Goal: Information Seeking & Learning: Check status

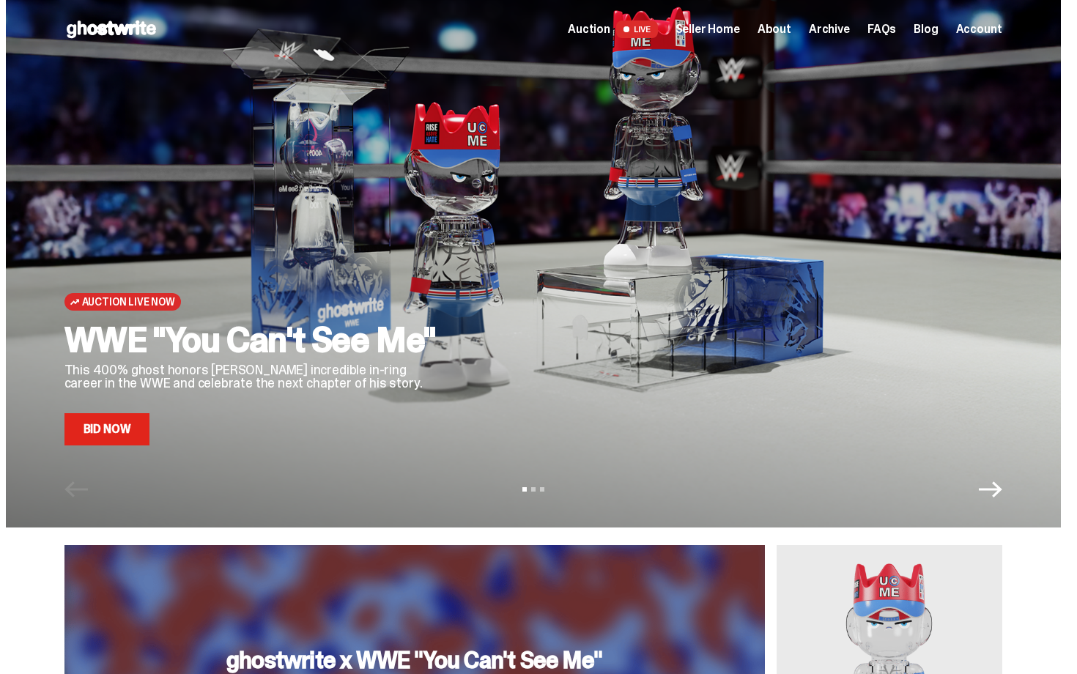
click at [740, 27] on span "Seller Home" at bounding box center [708, 29] width 64 height 12
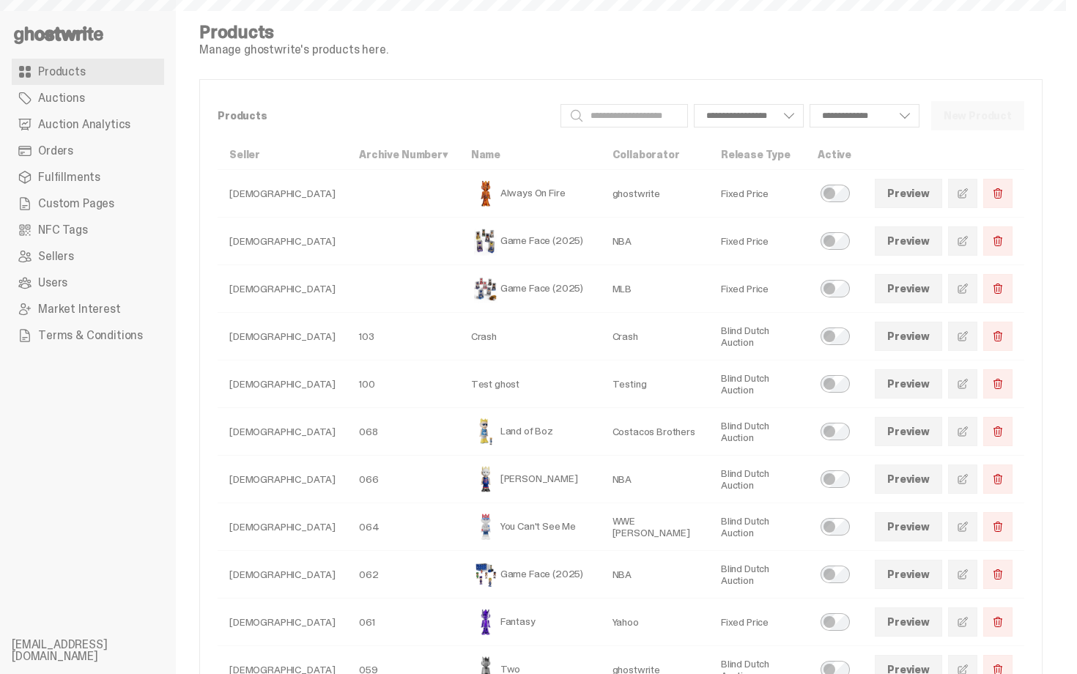
select select
click at [75, 133] on link "Auction Analytics" at bounding box center [88, 124] width 152 height 26
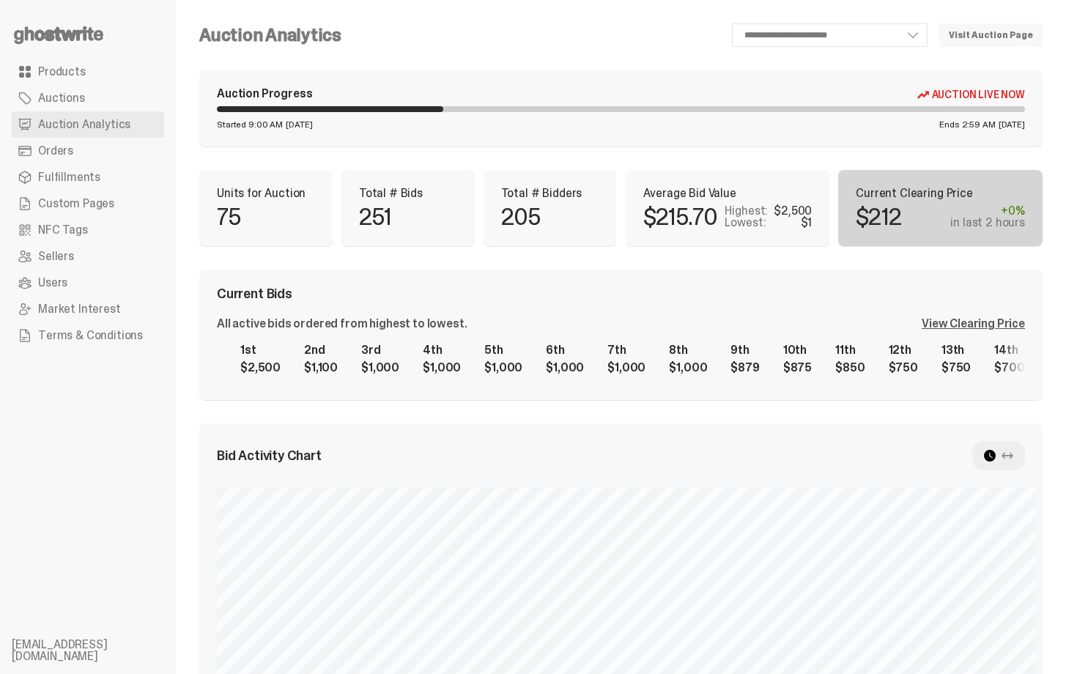
click at [671, 183] on div "Average Bid Value $215.70 Highest: $2,500 Lowest: $1" at bounding box center [728, 208] width 204 height 76
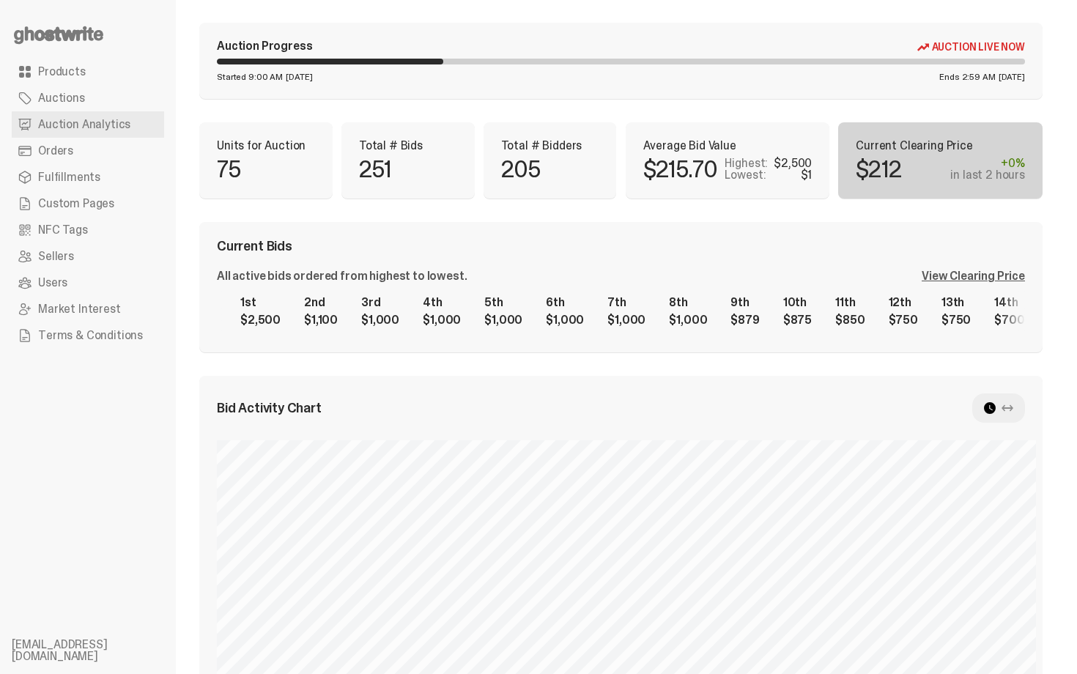
scroll to position [59, 0]
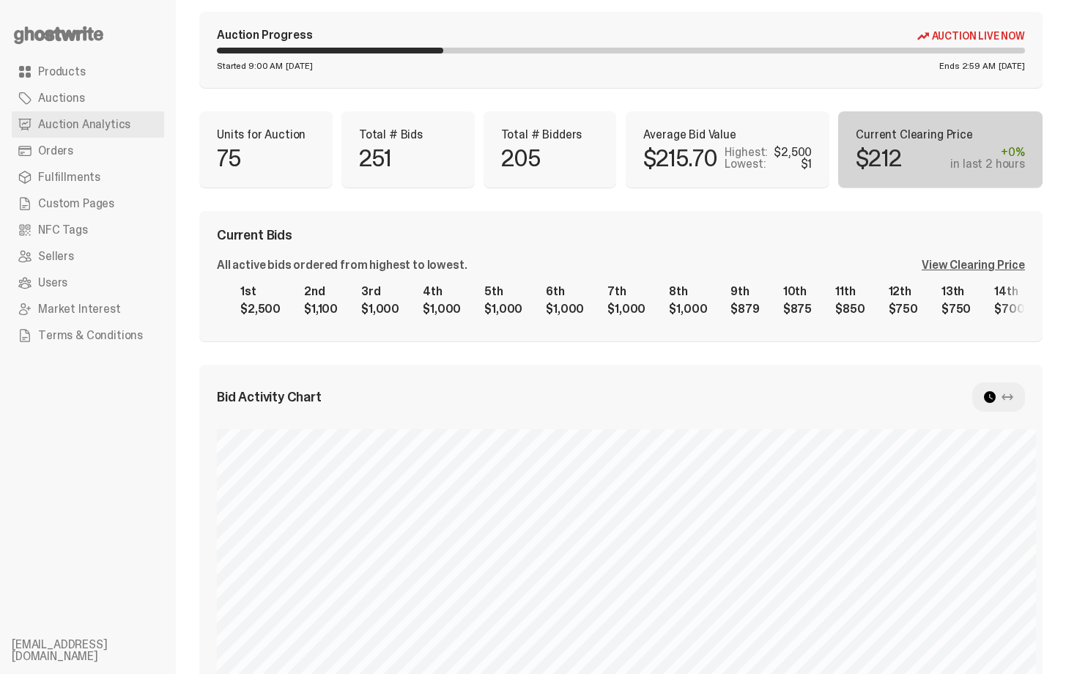
click at [956, 261] on div "View Clearing Price" at bounding box center [973, 265] width 103 height 12
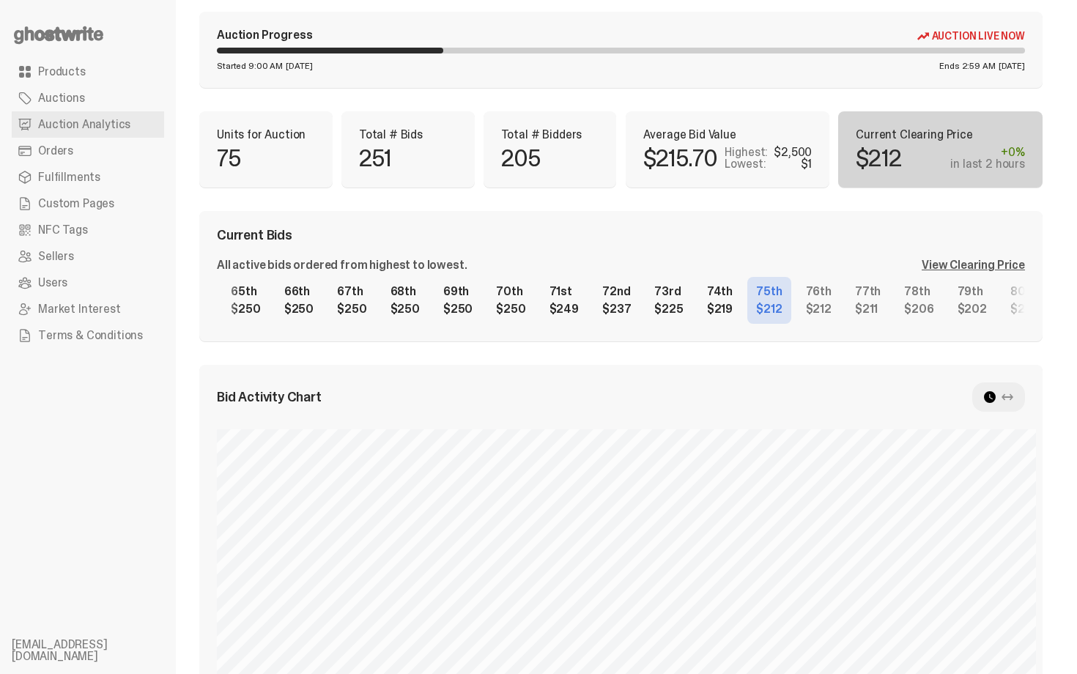
scroll to position [0, 3330]
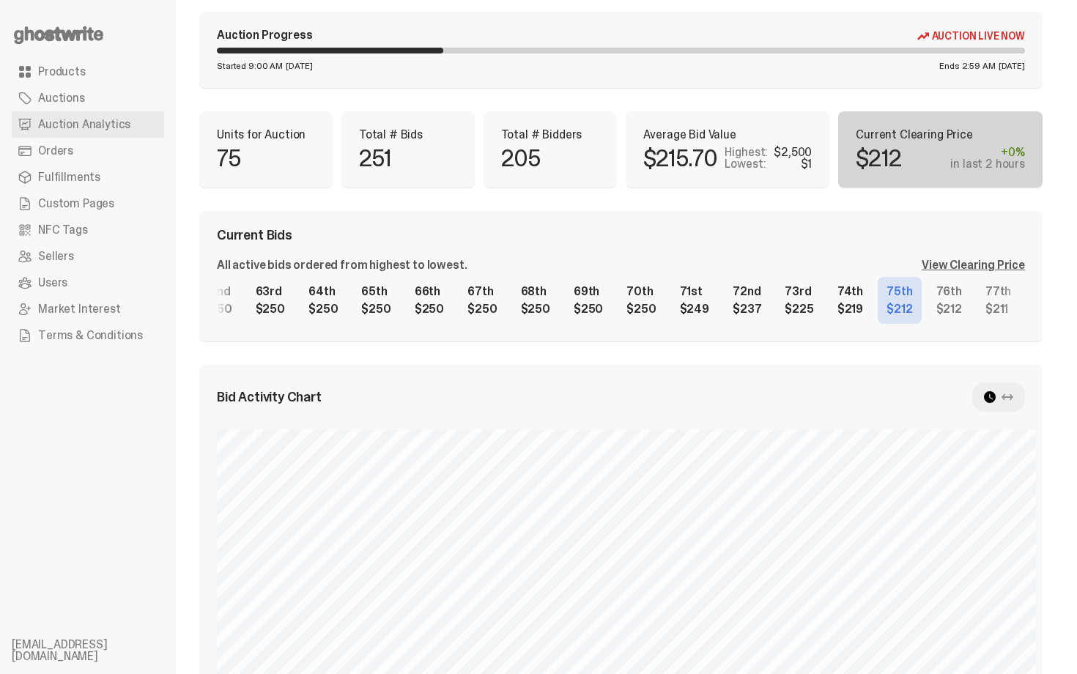
click at [857, 299] on div "1st $2,500 2nd $1,100 3rd $1,000 4th $1,000 5th $1,000 6th $1,000 7th $1,000 8t…" at bounding box center [621, 300] width 808 height 47
click at [700, 302] on div "1st $2,500 2nd $1,100 3rd $1,000 4th $1,000 5th $1,000 6th $1,000 7th $1,000 8t…" at bounding box center [621, 300] width 808 height 47
click at [734, 231] on div "Current Bids" at bounding box center [621, 235] width 808 height 13
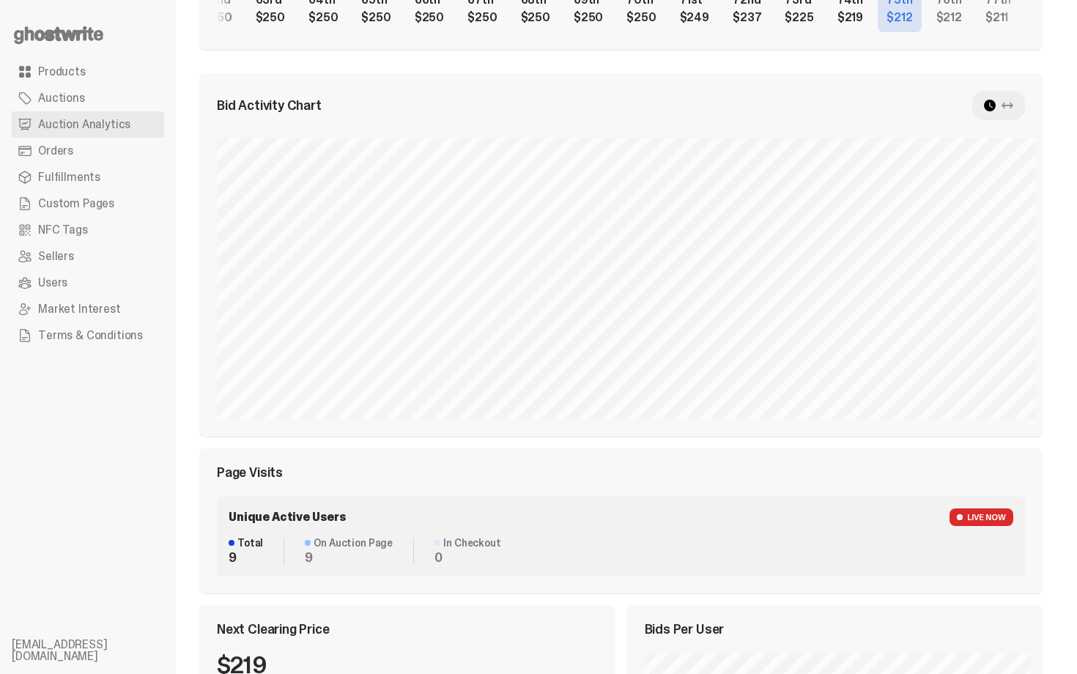
scroll to position [306, 0]
